Goal: Task Accomplishment & Management: Use online tool/utility

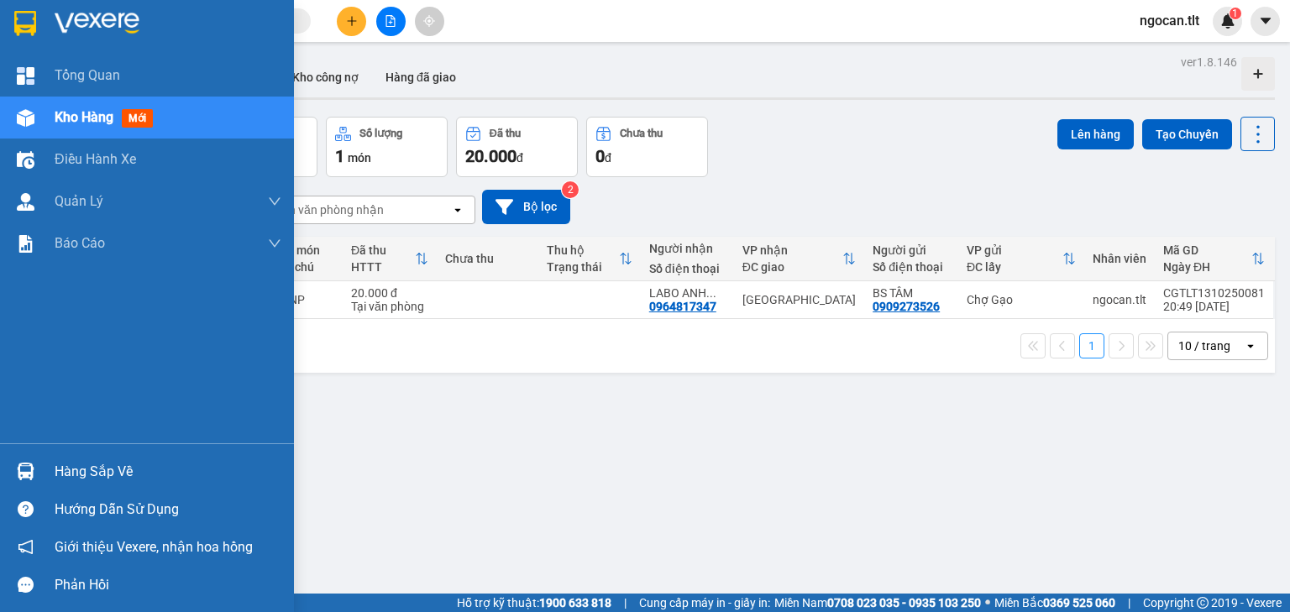
click at [19, 17] on img at bounding box center [25, 23] width 22 height 25
click at [0, 466] on div "Hàng sắp về" at bounding box center [147, 472] width 294 height 38
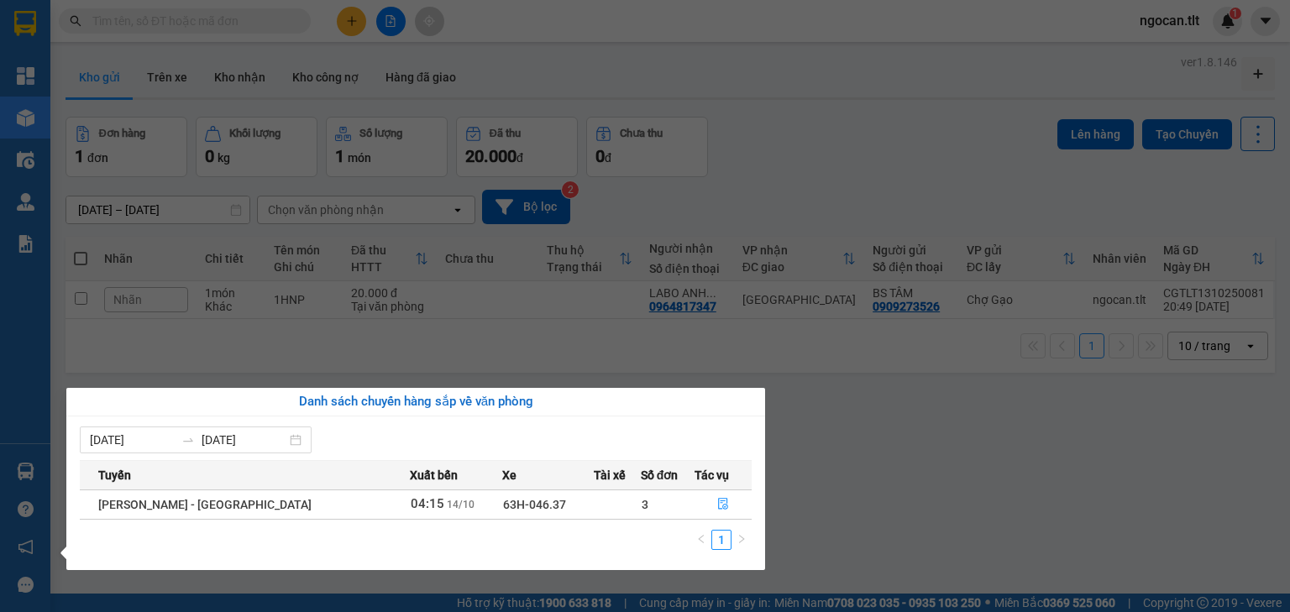
click at [855, 158] on section "Kết quả tìm kiếm ( 0 ) Bộ lọc Gửi 3 ngày gần nhất No Data ngocan.tlt 1 Tổng Qua…" at bounding box center [645, 306] width 1290 height 612
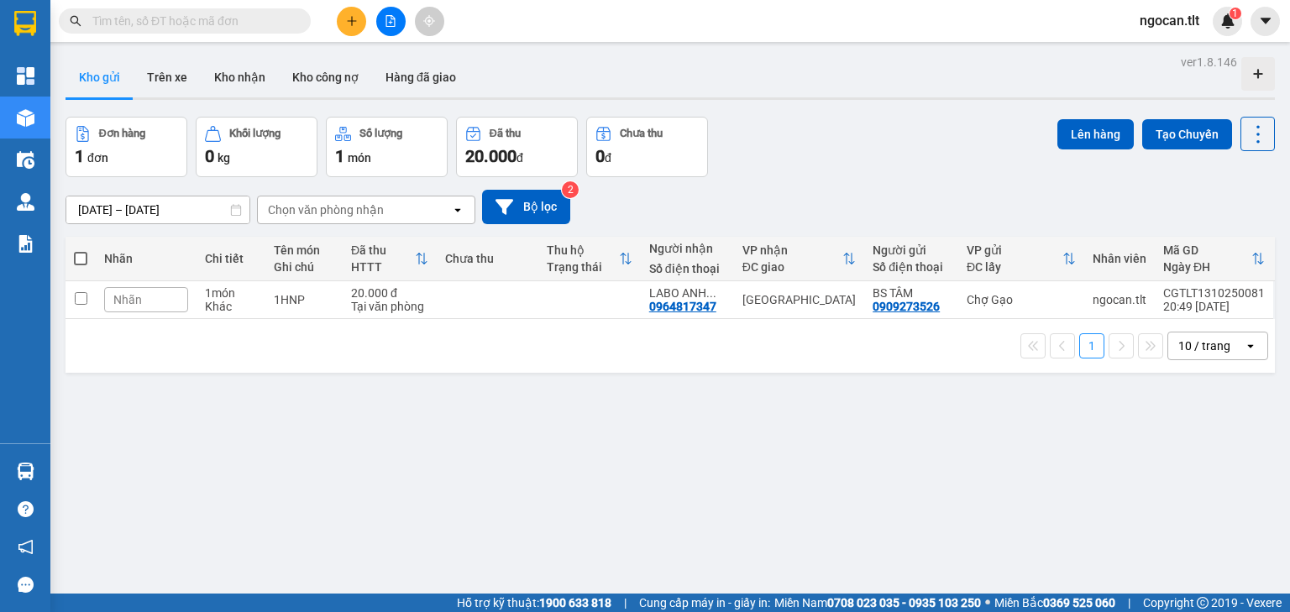
click at [165, 13] on input "text" at bounding box center [191, 21] width 198 height 18
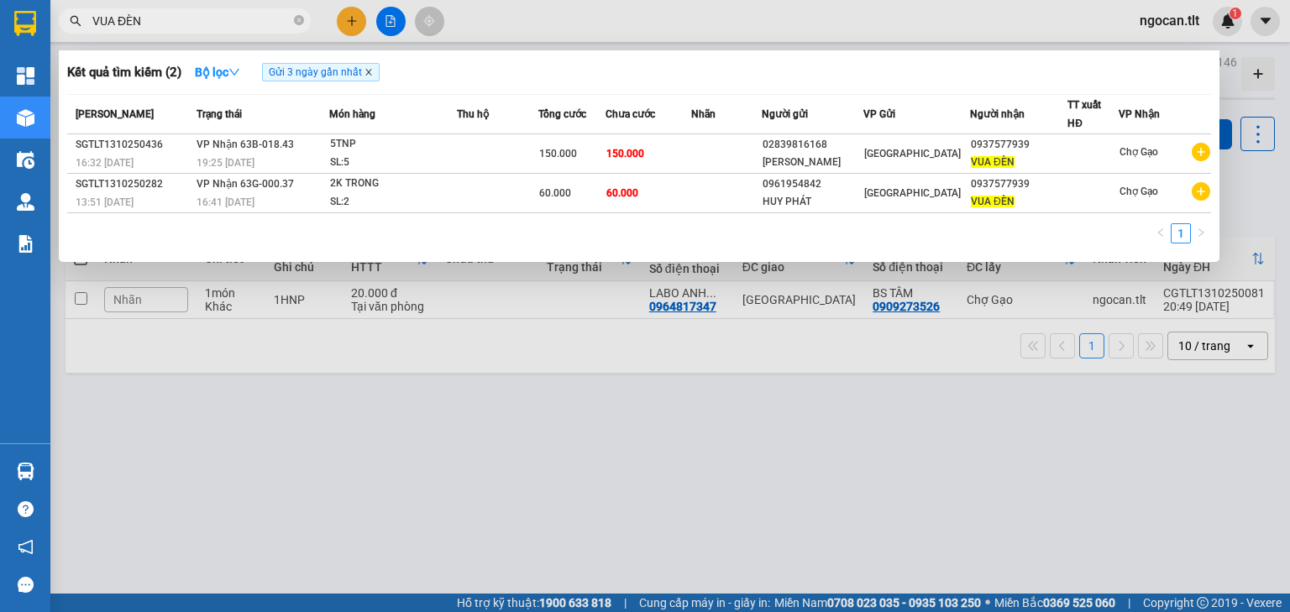
type input "VUA ĐÈN"
click at [371, 76] on icon "close" at bounding box center [368, 73] width 6 height 6
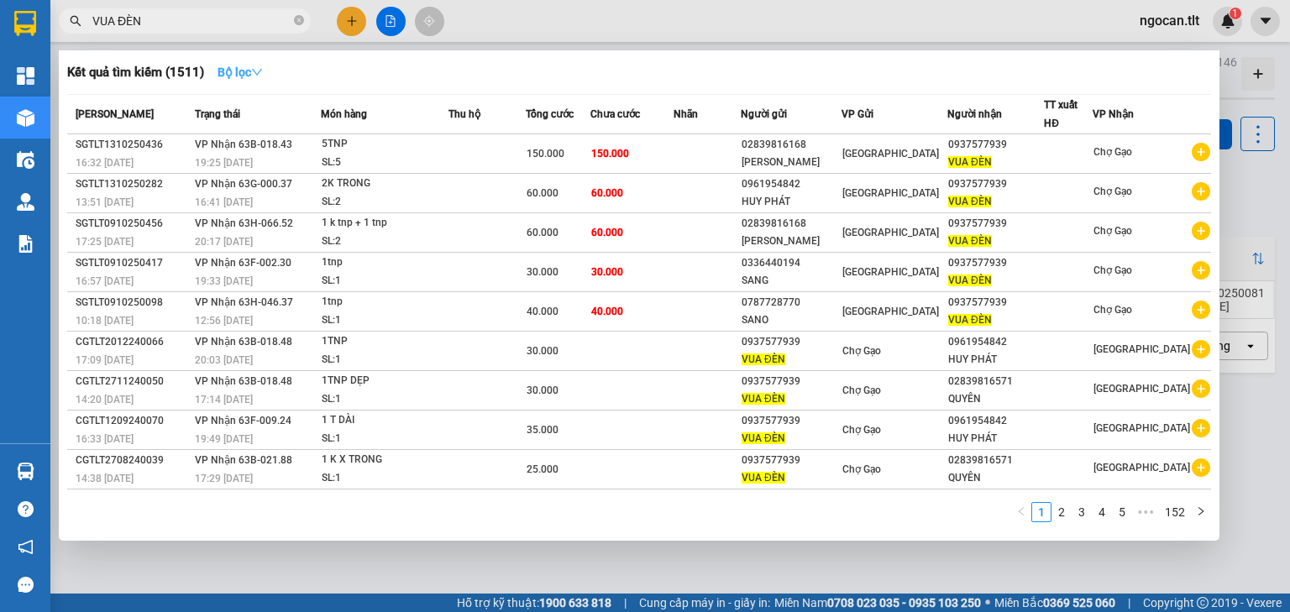
click at [252, 77] on strong "Bộ lọc" at bounding box center [240, 72] width 45 height 13
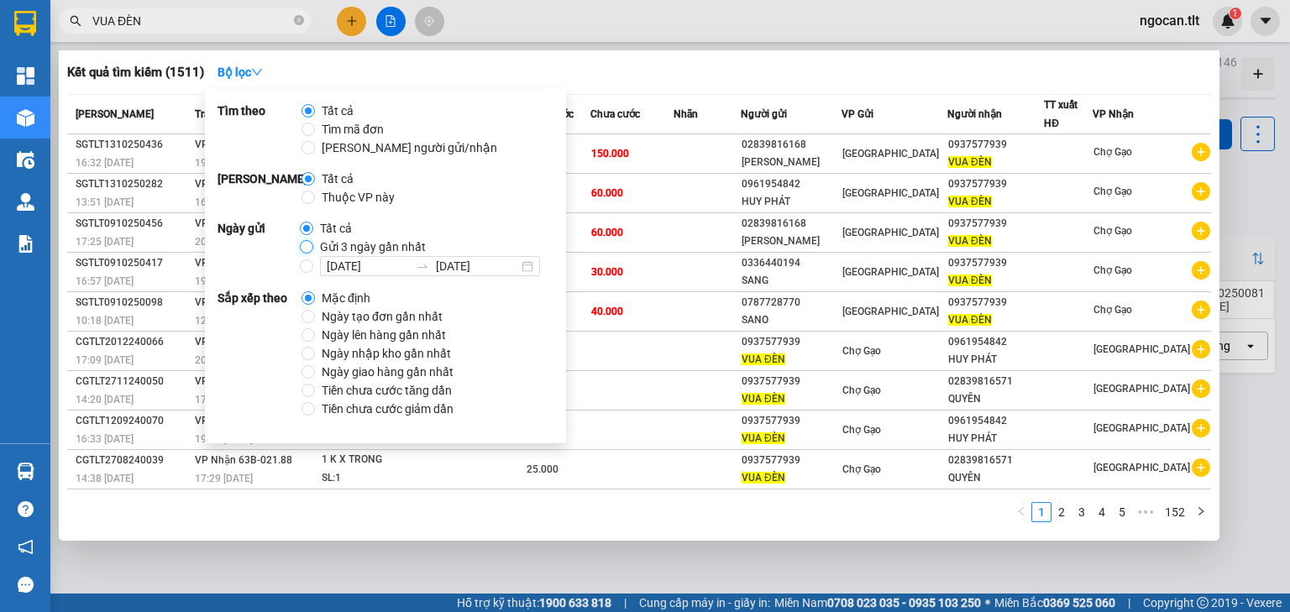
click at [302, 243] on input "Gửi 3 ngày gần nhất" at bounding box center [306, 246] width 13 height 13
radio input "true"
radio input "false"
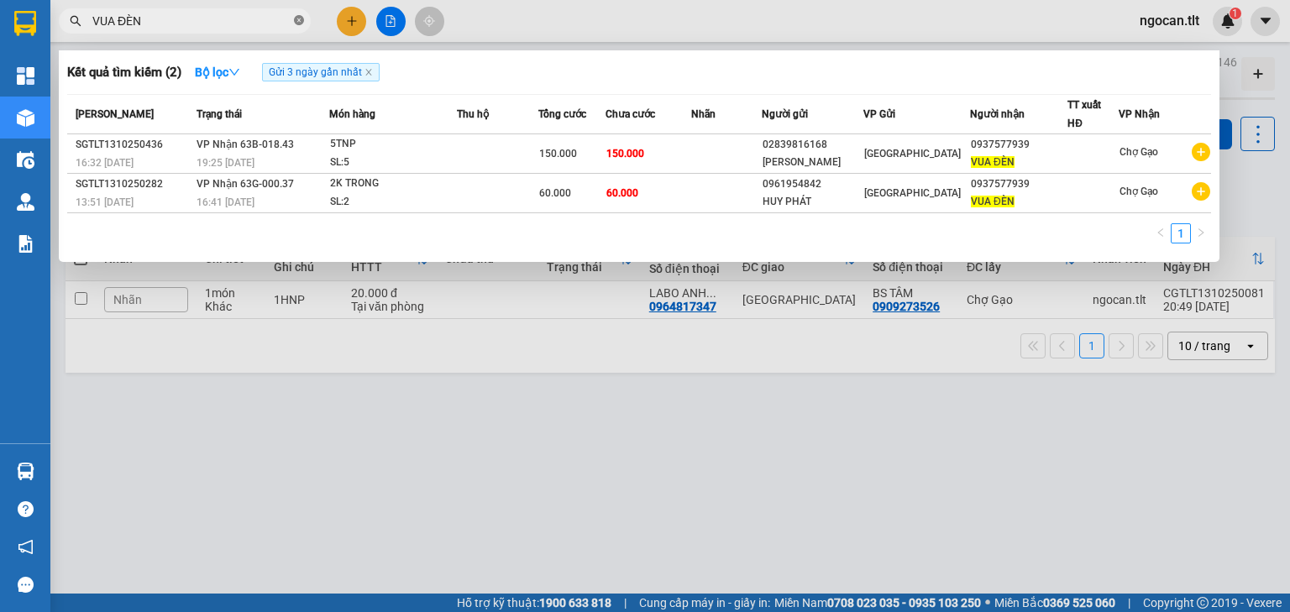
click at [301, 21] on icon "close-circle" at bounding box center [299, 20] width 10 height 10
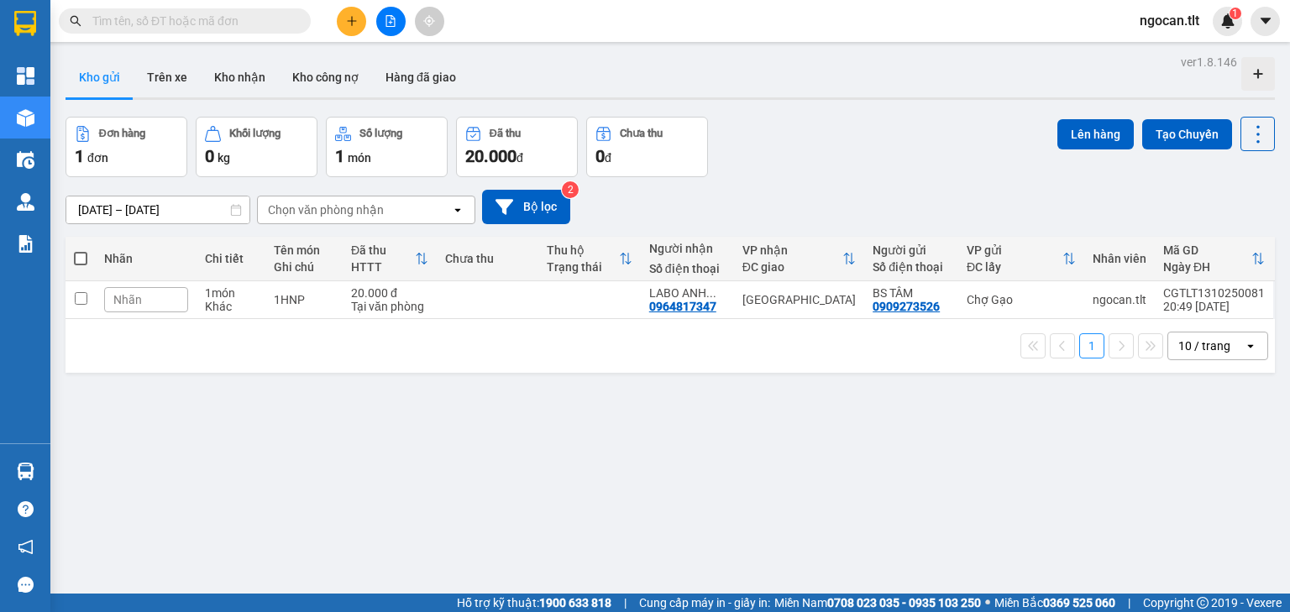
click at [599, 526] on div "ver 1.8.146 Kho gửi Trên xe Kho nhận Kho công nợ Hàng đã giao Đơn hàng 1 đơn Kh…" at bounding box center [670, 356] width 1223 height 612
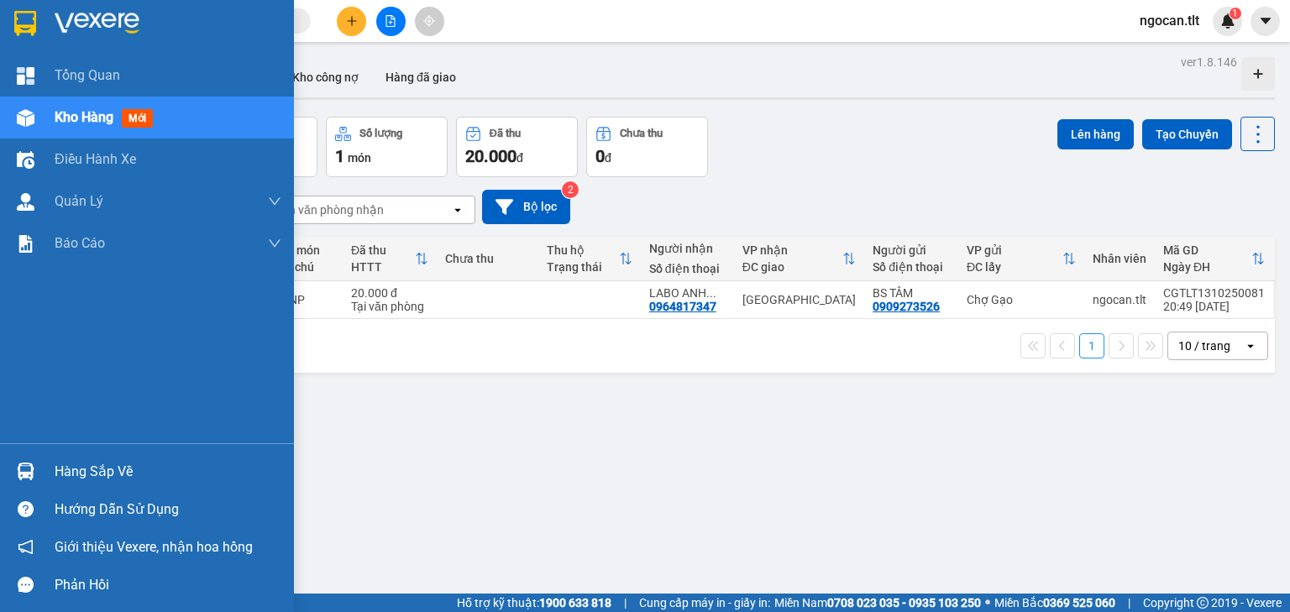
click at [3, 470] on div "Hàng sắp về" at bounding box center [147, 472] width 294 height 38
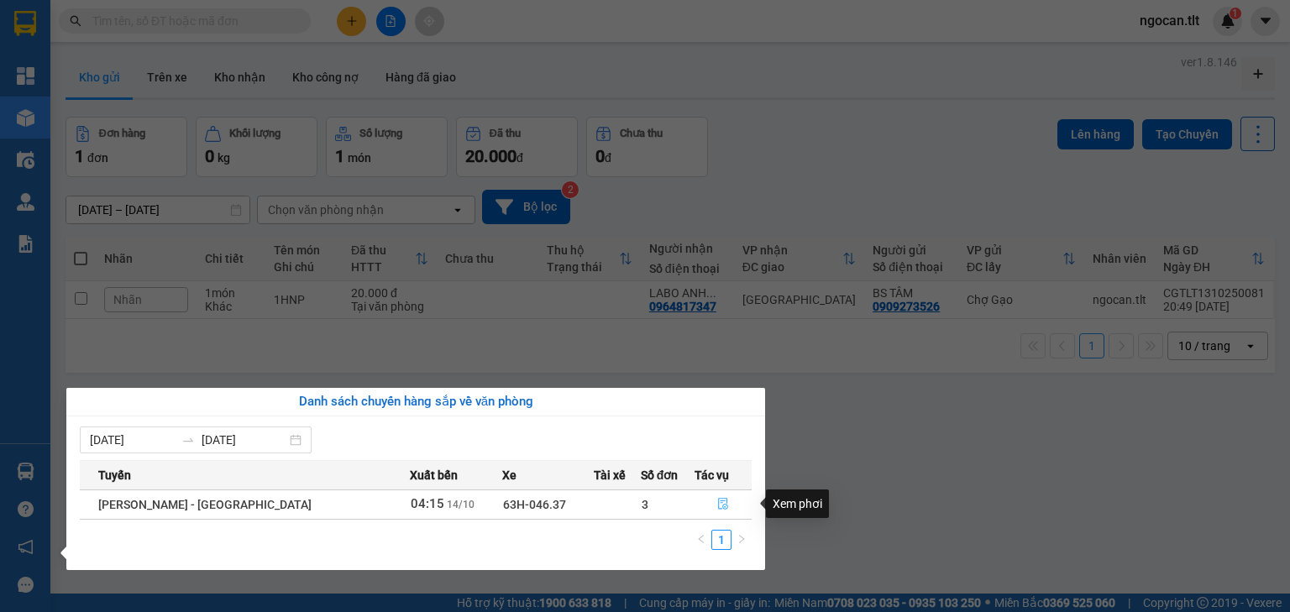
click at [718, 508] on icon "file-done" at bounding box center [723, 505] width 10 height 12
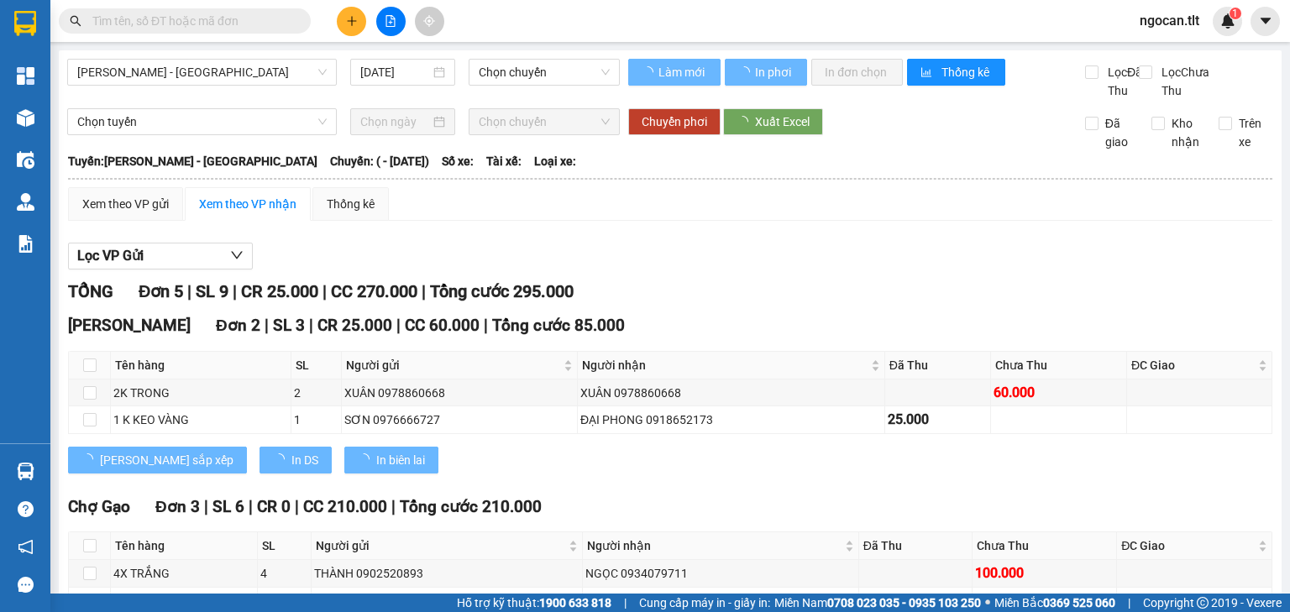
type input "[DATE]"
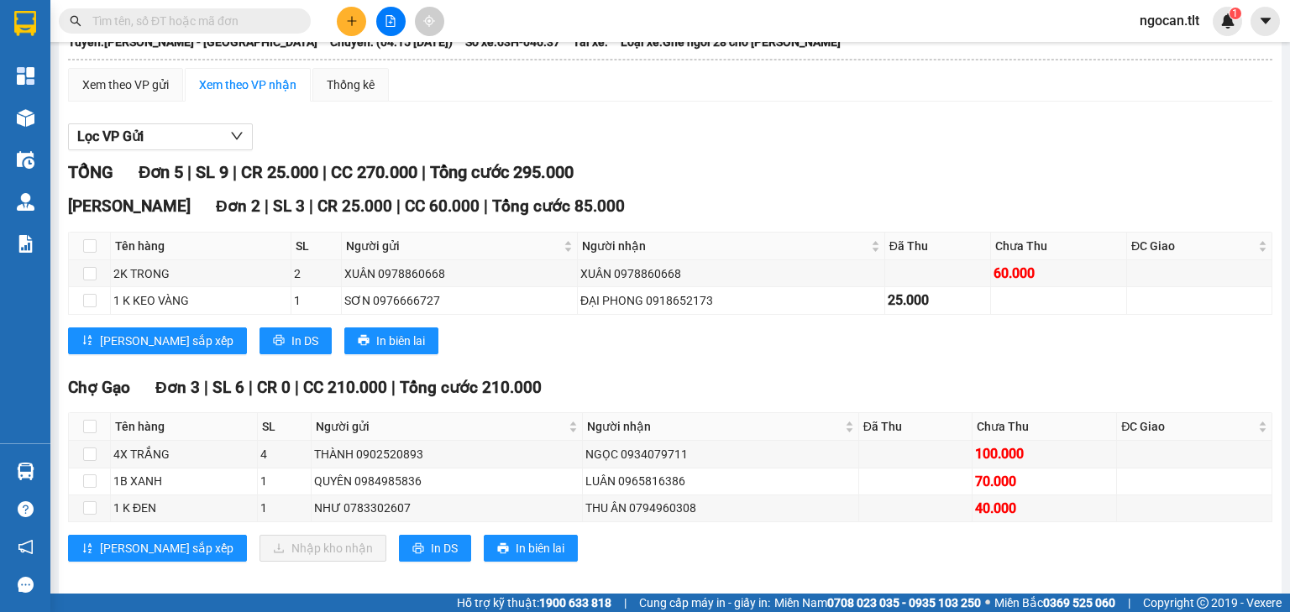
scroll to position [150, 0]
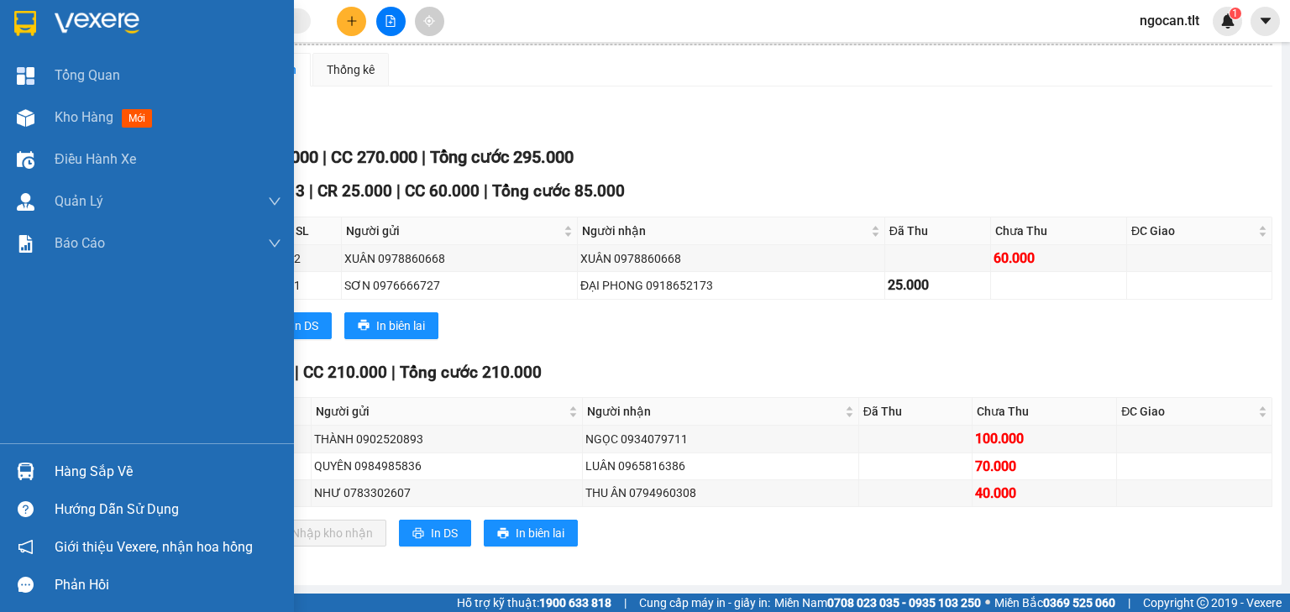
click at [6, 479] on div "Hàng sắp về" at bounding box center [147, 472] width 294 height 38
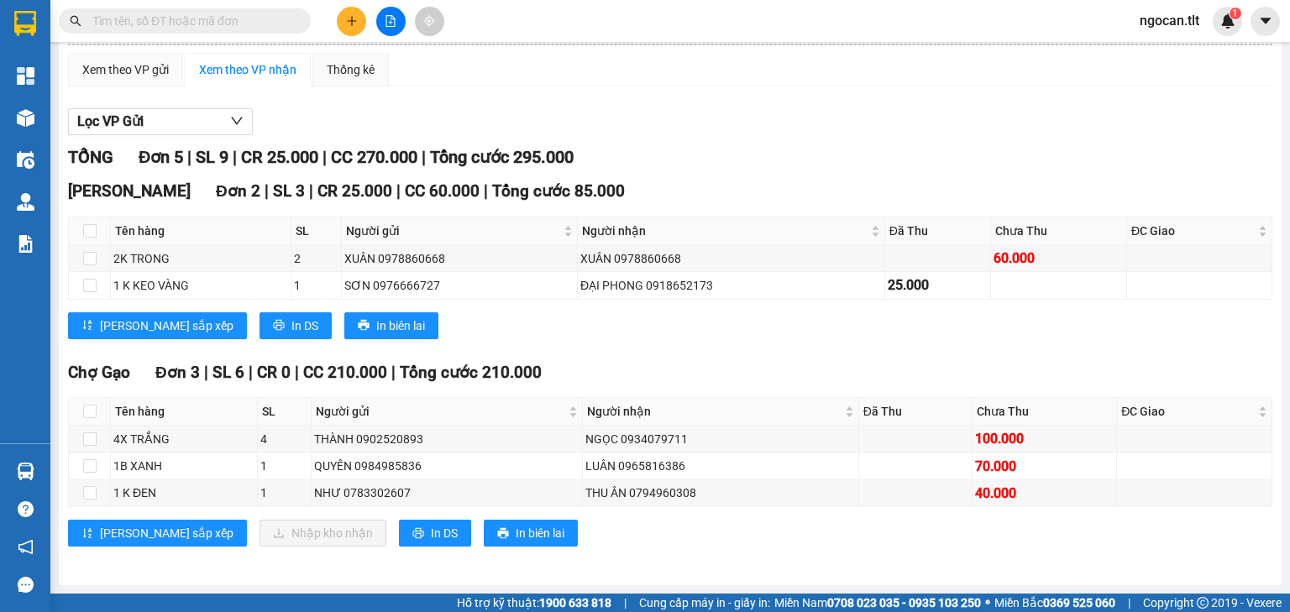
click at [668, 337] on section "Kết quả tìm kiếm ( 2 ) Bộ lọc Gửi 3 ngày gần nhất Mã ĐH Trạng thái Món hàng Thu…" at bounding box center [645, 306] width 1290 height 612
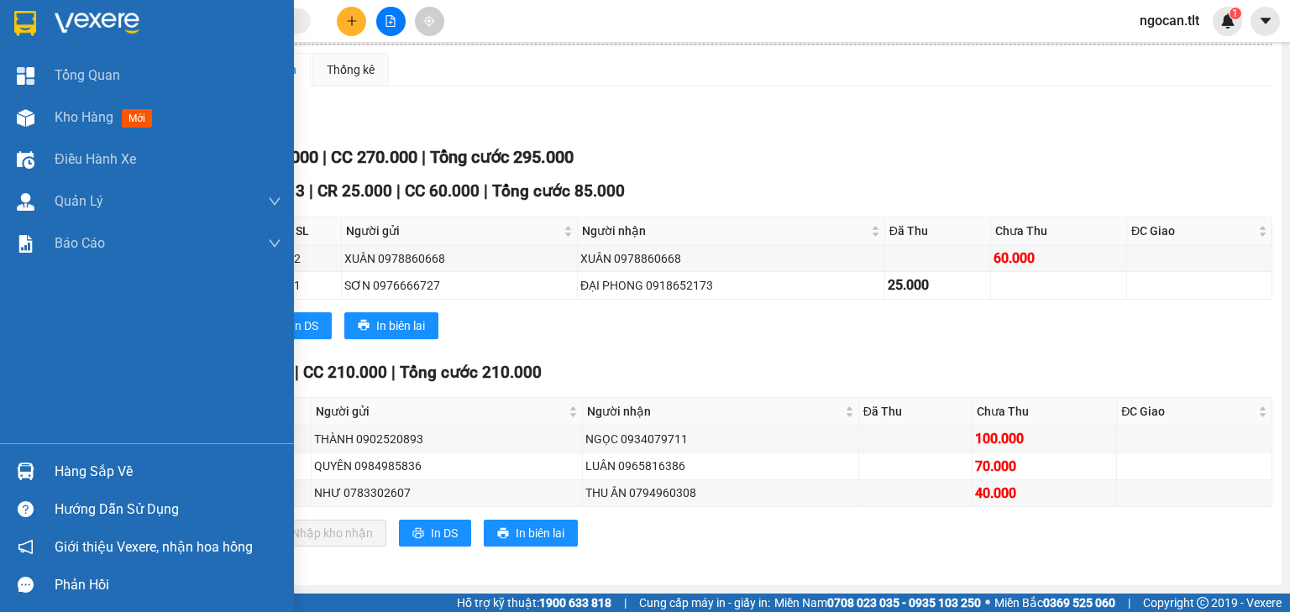
click at [2, 29] on div at bounding box center [147, 27] width 294 height 55
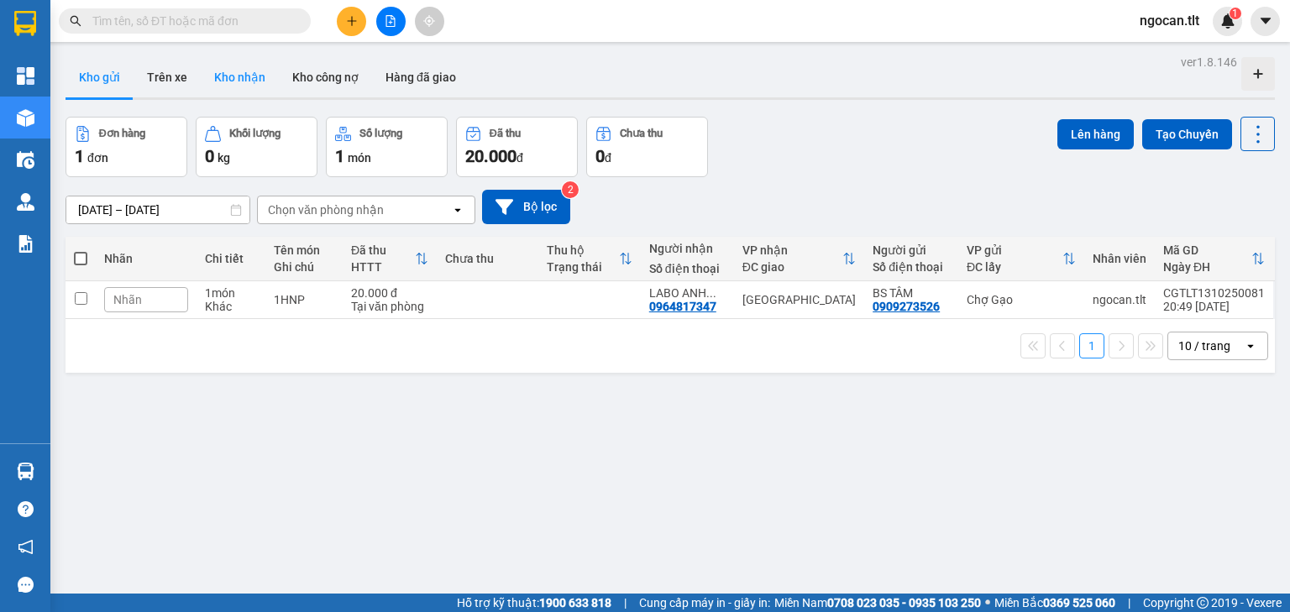
click at [265, 57] on div "ver 1.8.146 Kho gửi Trên xe Kho nhận Kho công nợ Hàng đã giao Đơn hàng 1 đơn Kh…" at bounding box center [670, 356] width 1223 height 612
click at [235, 79] on button "Kho nhận" at bounding box center [240, 77] width 78 height 40
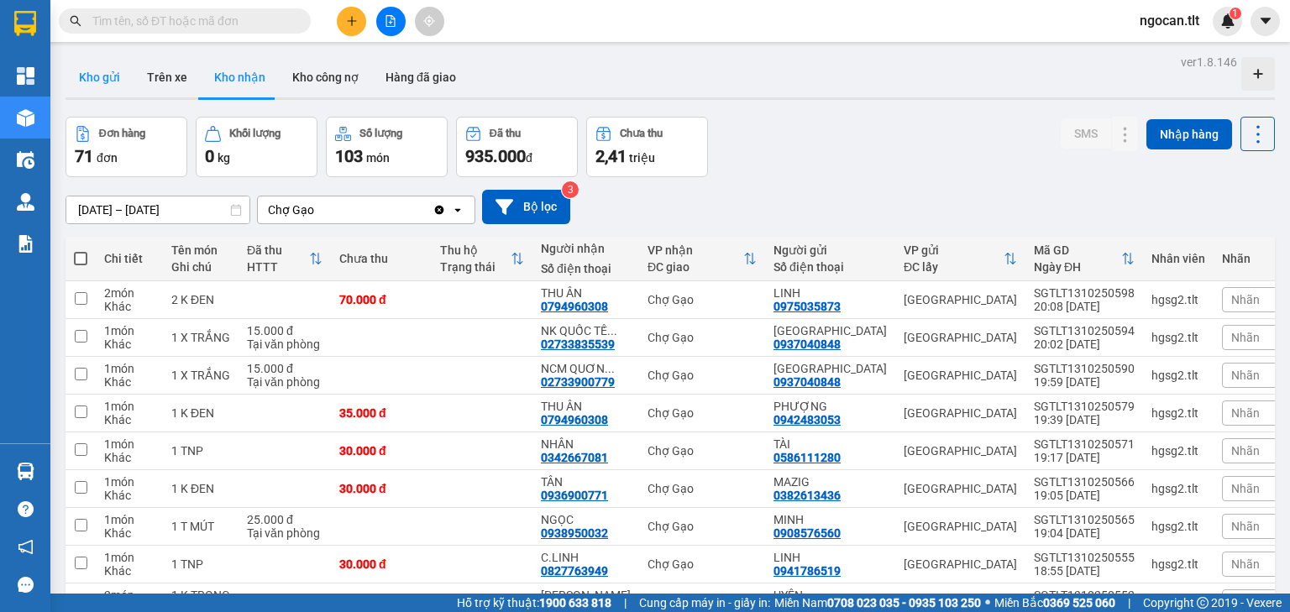
click at [118, 86] on button "Kho gửi" at bounding box center [100, 77] width 68 height 40
